Goal: Find specific page/section: Find specific page/section

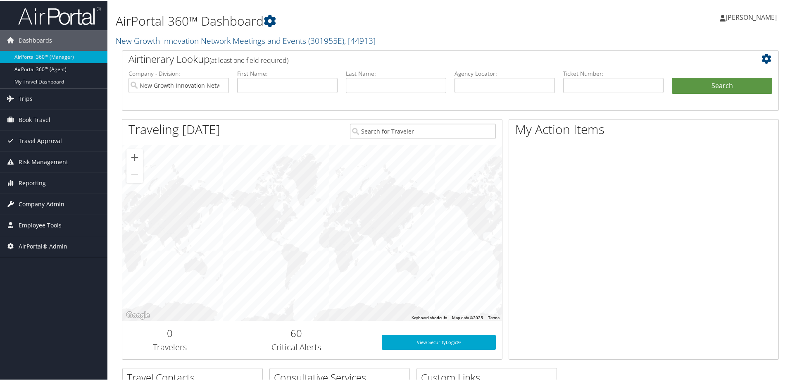
click at [39, 203] on span "Company Admin" at bounding box center [42, 203] width 46 height 21
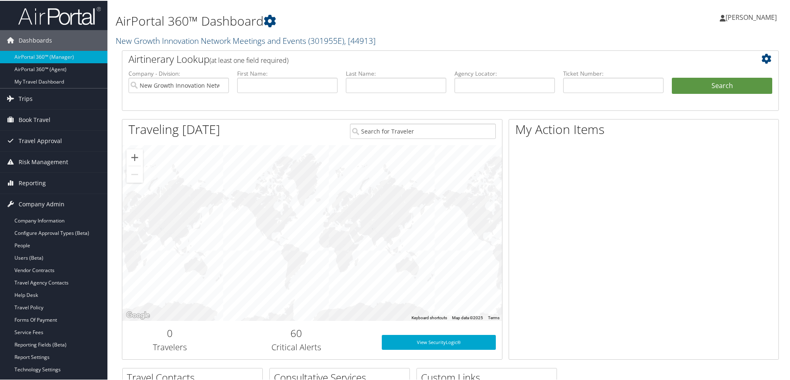
click at [153, 41] on link "New Growth Innovation Network Meetings and Events ( 301955E ) , [ 44913 ]" at bounding box center [246, 39] width 260 height 11
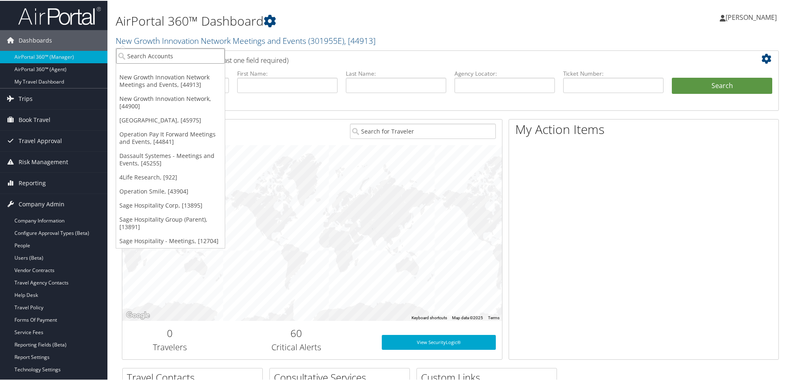
click at [149, 57] on input "search" at bounding box center [170, 55] width 109 height 15
type input "dance"
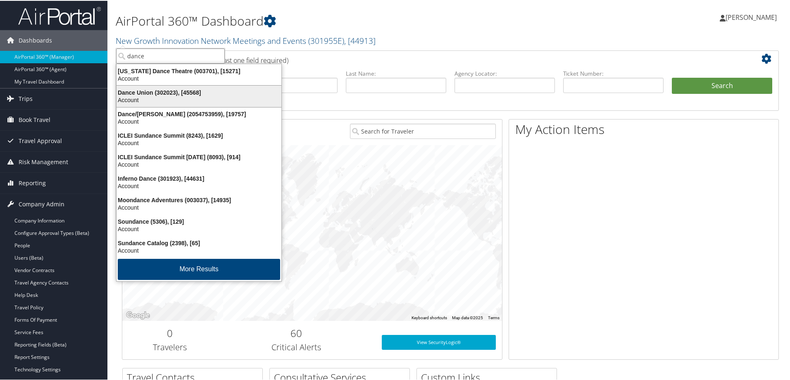
click at [155, 93] on div "Dance Union (302023), [45568]" at bounding box center [199, 91] width 175 height 7
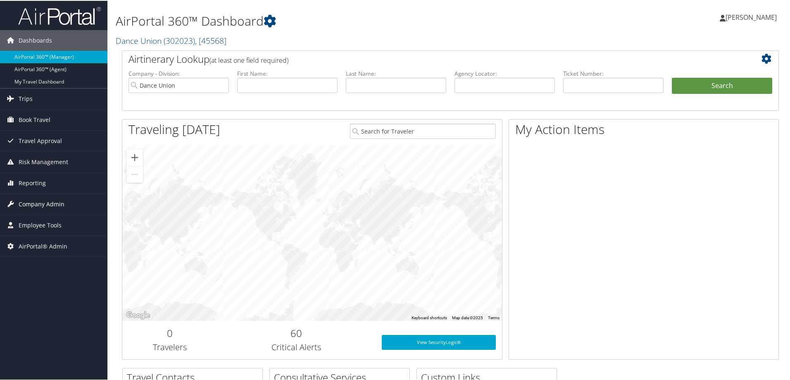
click at [33, 201] on span "Company Admin" at bounding box center [42, 203] width 46 height 21
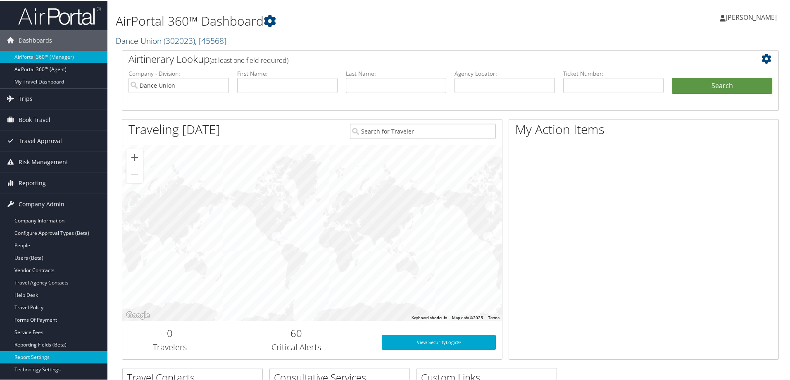
click at [39, 355] on link "Report Settings" at bounding box center [53, 356] width 107 height 12
